Goal: Task Accomplishment & Management: Use online tool/utility

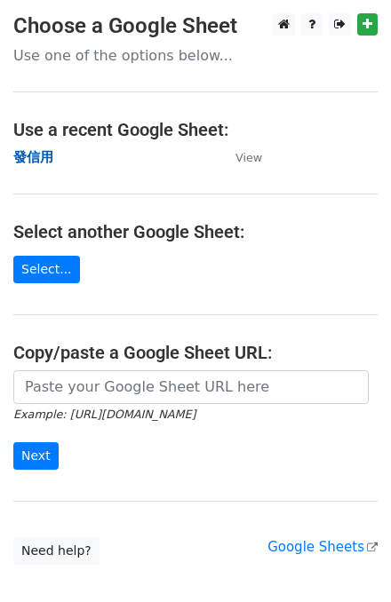
click at [46, 156] on strong "發信用" at bounding box center [33, 157] width 40 height 16
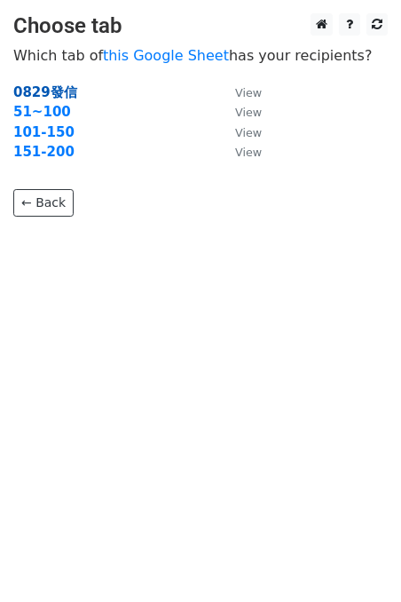
click at [60, 89] on strong "0829發信" at bounding box center [45, 92] width 64 height 16
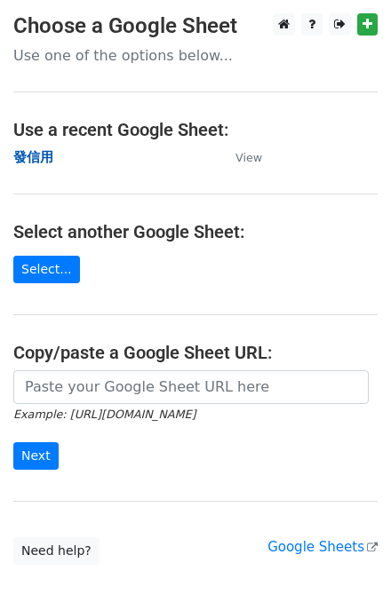
click at [39, 153] on strong "發信用" at bounding box center [33, 157] width 40 height 16
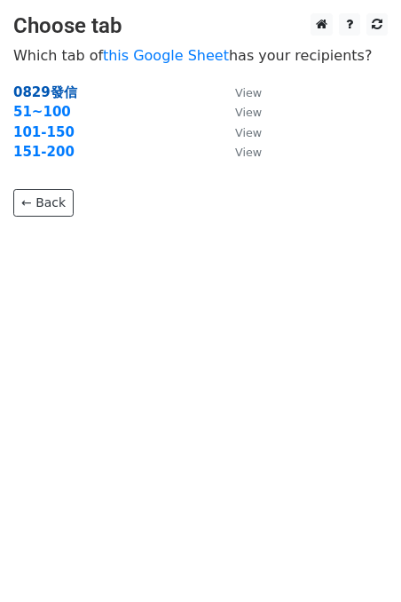
click at [46, 96] on strong "0829發信" at bounding box center [45, 92] width 64 height 16
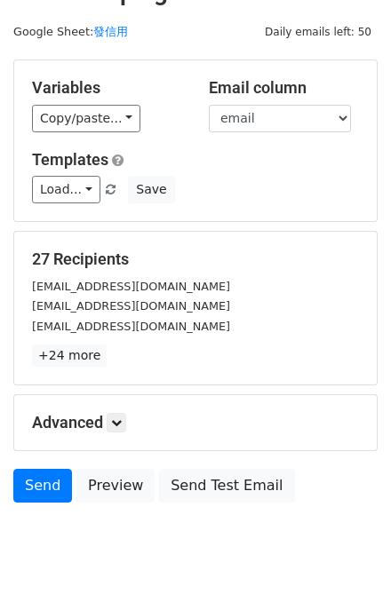
scroll to position [71, 0]
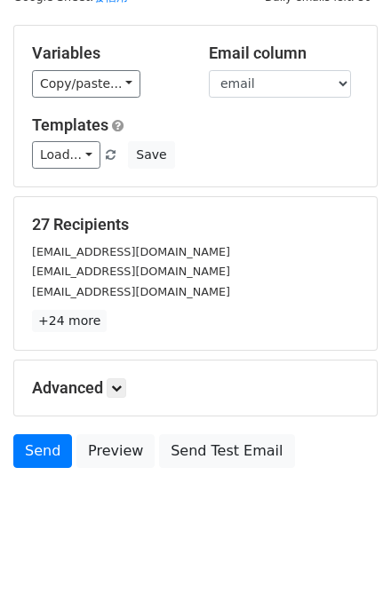
click at [27, 366] on div "Advanced Tracking Track Opens UTM Codes Track Clicks Filters Only include sprea…" at bounding box center [195, 388] width 362 height 55
click at [121, 385] on icon at bounding box center [116, 388] width 11 height 11
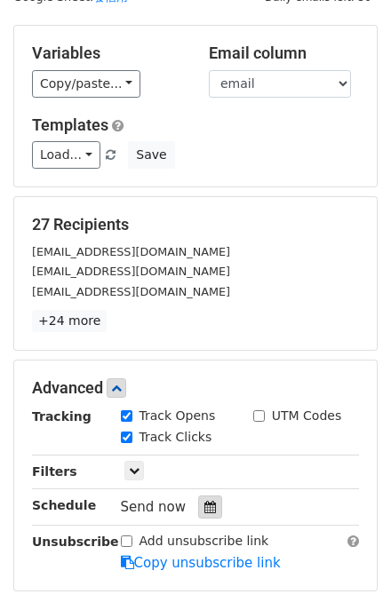
click at [204, 501] on icon at bounding box center [210, 507] width 12 height 12
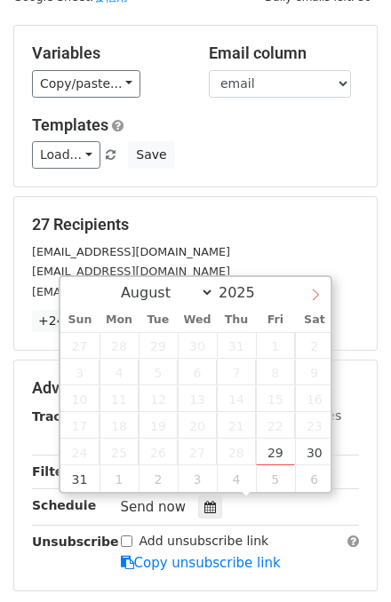
select select "8"
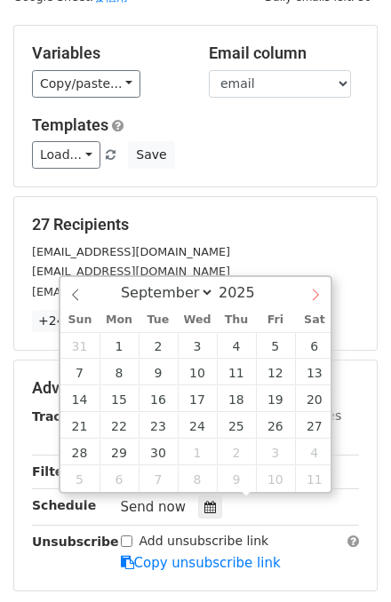
click at [316, 296] on icon at bounding box center [316, 296] width 6 height 12
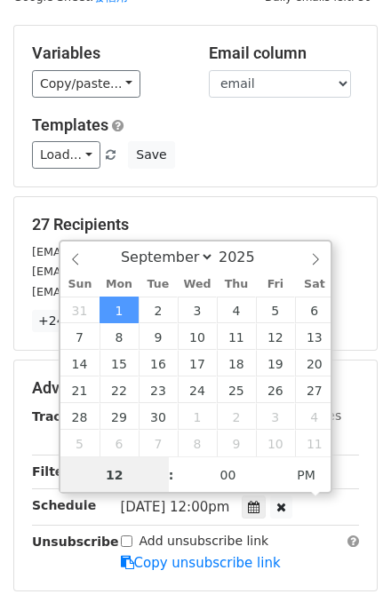
scroll to position [0, 0]
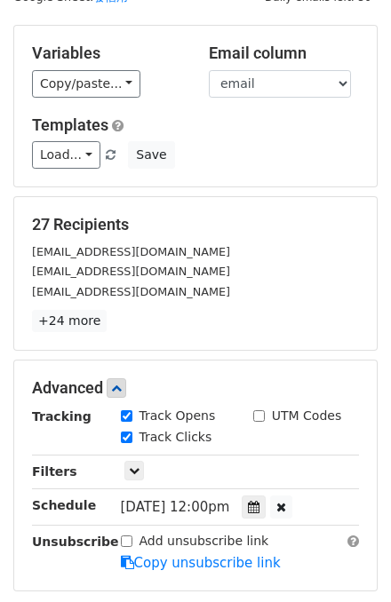
click at [295, 543] on div "Add unsubscribe link Copy unsubscribe link" at bounding box center [240, 552] width 266 height 41
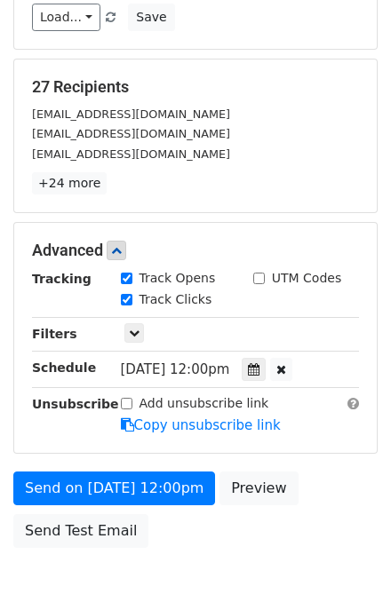
scroll to position [213, 0]
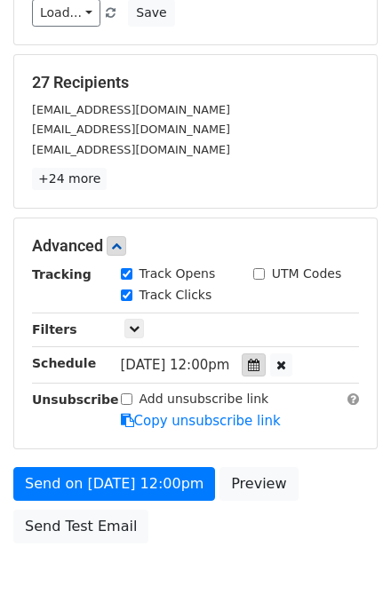
click at [259, 366] on icon at bounding box center [254, 365] width 12 height 12
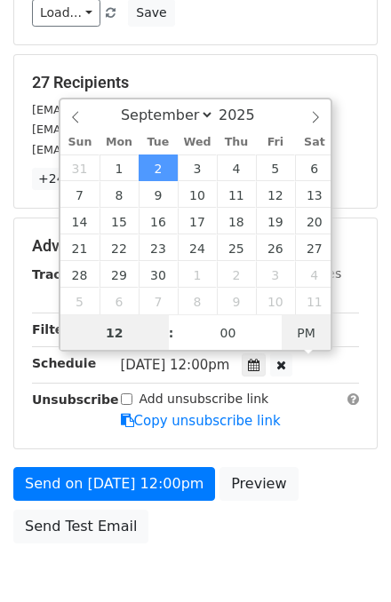
type input "2025-09-02 00:00"
click at [300, 338] on span "AM" at bounding box center [306, 333] width 49 height 36
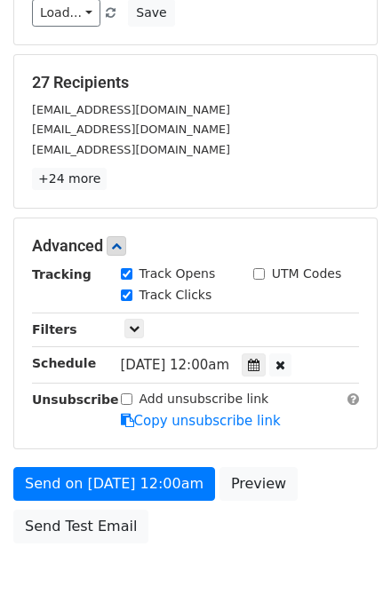
click at [209, 497] on div "Send on Sep 2 at 12:00am Preview Send Test Email" at bounding box center [195, 509] width 391 height 85
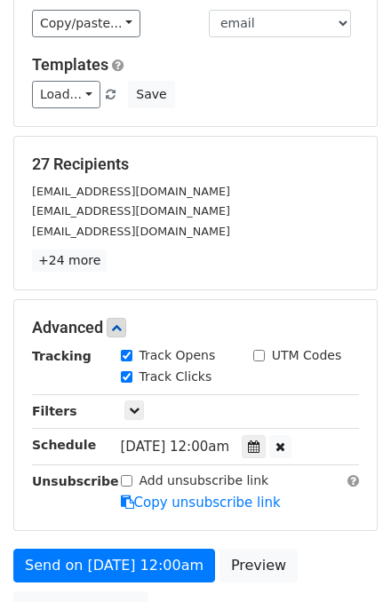
scroll to position [300, 0]
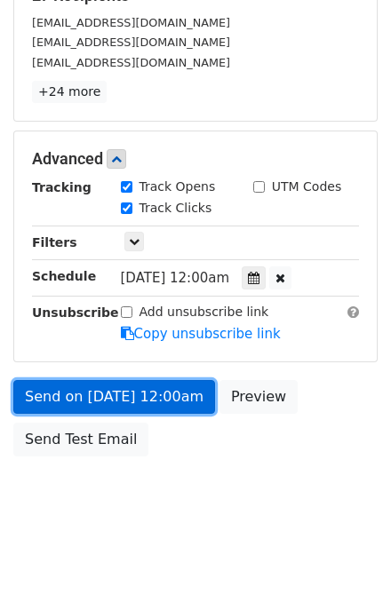
click at [163, 396] on link "Send on Sep 2 at 12:00am" at bounding box center [114, 397] width 202 height 34
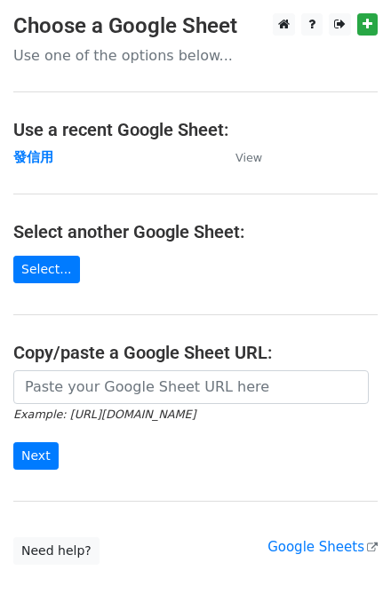
click at [10, 163] on main "Choose a Google Sheet Use one of the options below... Use a recent Google Sheet…" at bounding box center [195, 289] width 391 height 552
click at [60, 145] on main "Choose a Google Sheet Use one of the options below... Use a recent Google Sheet…" at bounding box center [195, 289] width 391 height 552
click at [28, 159] on strong "發信用" at bounding box center [33, 157] width 40 height 16
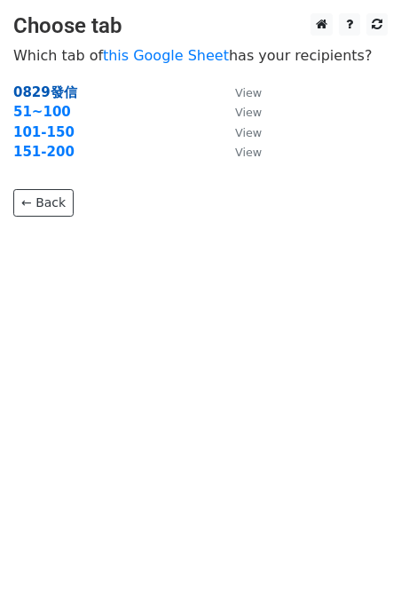
click at [51, 92] on strong "0829發信" at bounding box center [45, 92] width 64 height 16
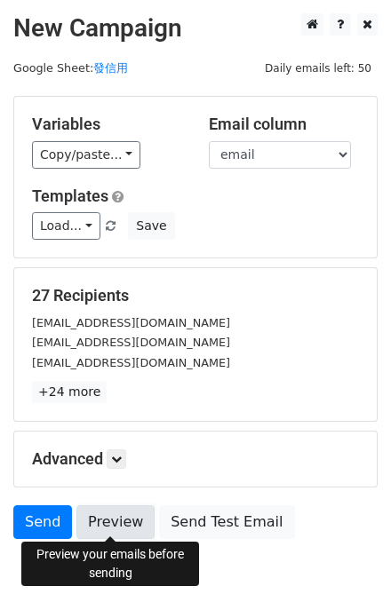
click at [113, 517] on link "Preview" at bounding box center [115, 522] width 78 height 34
click at [89, 513] on link "Preview" at bounding box center [115, 522] width 78 height 34
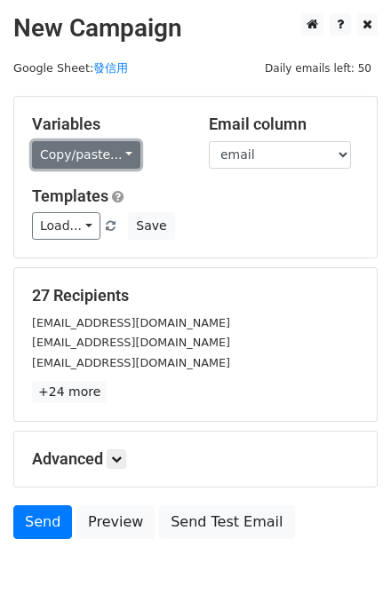
click at [128, 156] on link "Copy/paste..." at bounding box center [86, 155] width 108 height 28
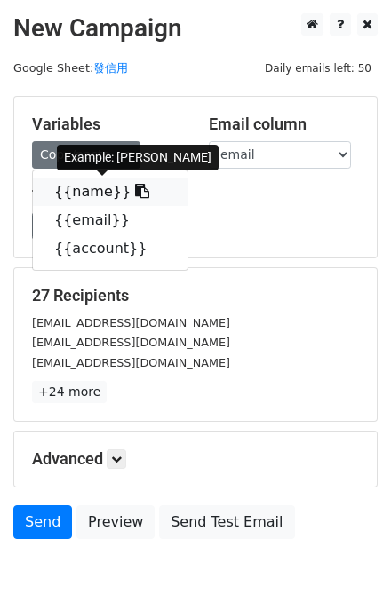
click at [96, 178] on link "{{name}}" at bounding box center [110, 192] width 155 height 28
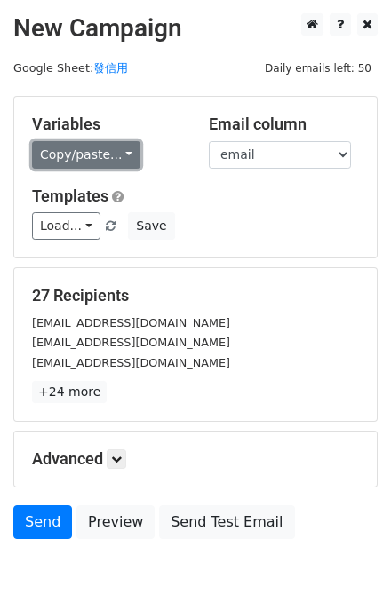
click at [104, 158] on link "Copy/paste..." at bounding box center [86, 155] width 108 height 28
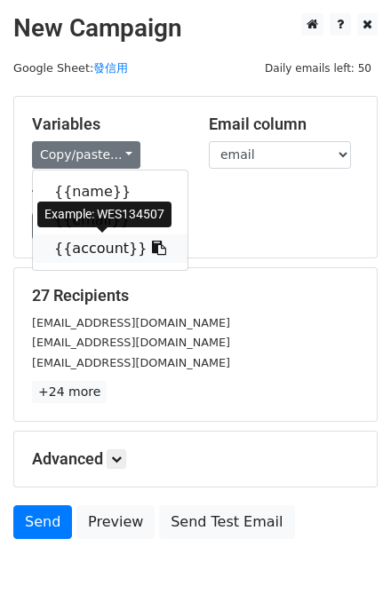
click at [92, 242] on link "{{account}}" at bounding box center [110, 248] width 155 height 28
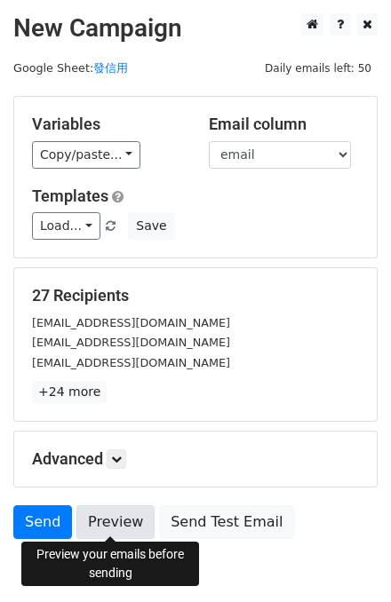
click at [108, 520] on link "Preview" at bounding box center [115, 522] width 78 height 34
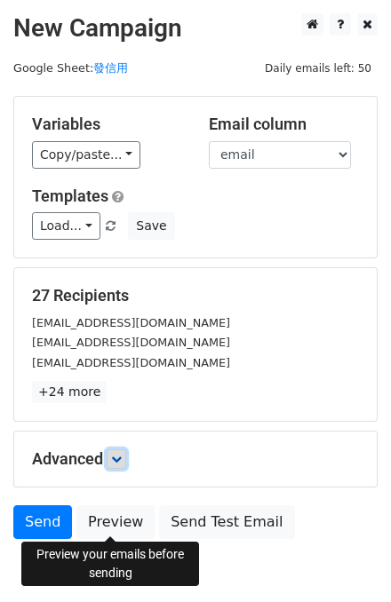
click at [123, 465] on link at bounding box center [117, 459] width 20 height 20
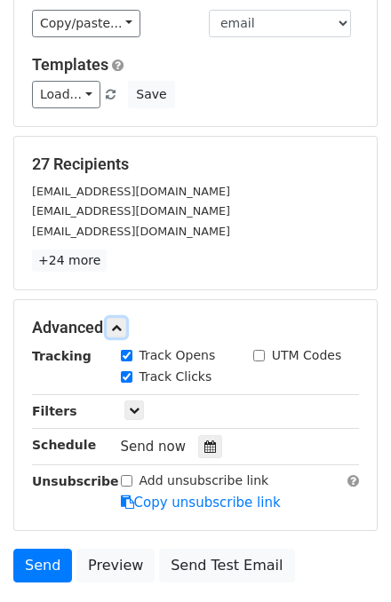
scroll to position [142, 0]
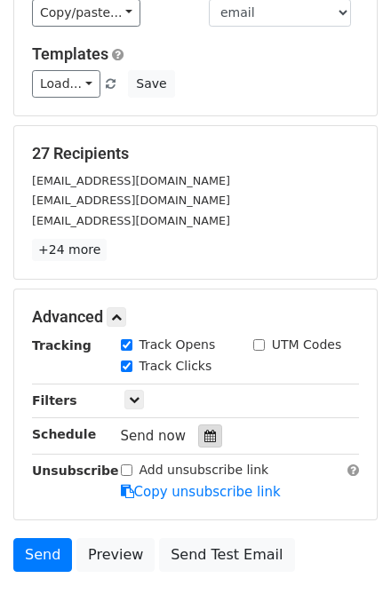
click at [204, 438] on icon at bounding box center [210, 436] width 12 height 12
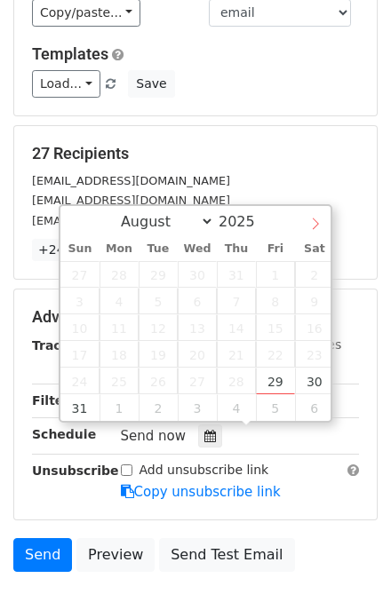
select select "8"
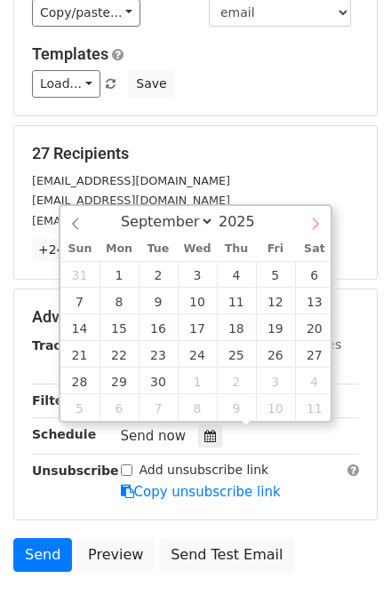
click at [309, 227] on icon at bounding box center [315, 224] width 12 height 12
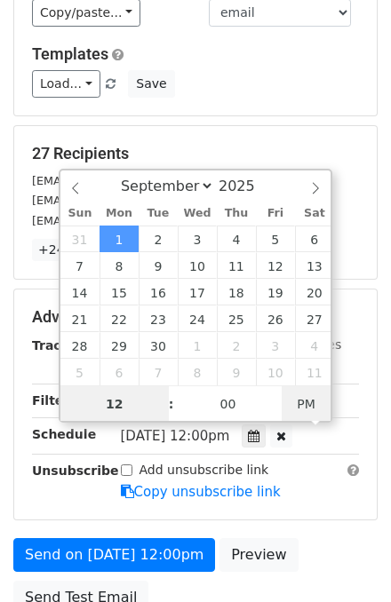
type input "[DATE] 00:00"
click at [321, 398] on span "AM" at bounding box center [306, 404] width 49 height 36
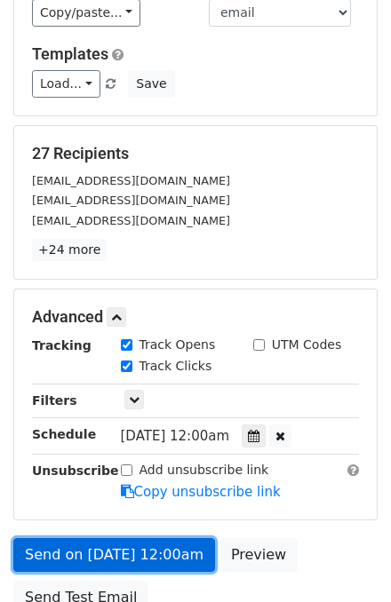
click at [150, 553] on link "Send on [DATE] 12:00am" at bounding box center [114, 555] width 202 height 34
